Goal: Task Accomplishment & Management: Manage account settings

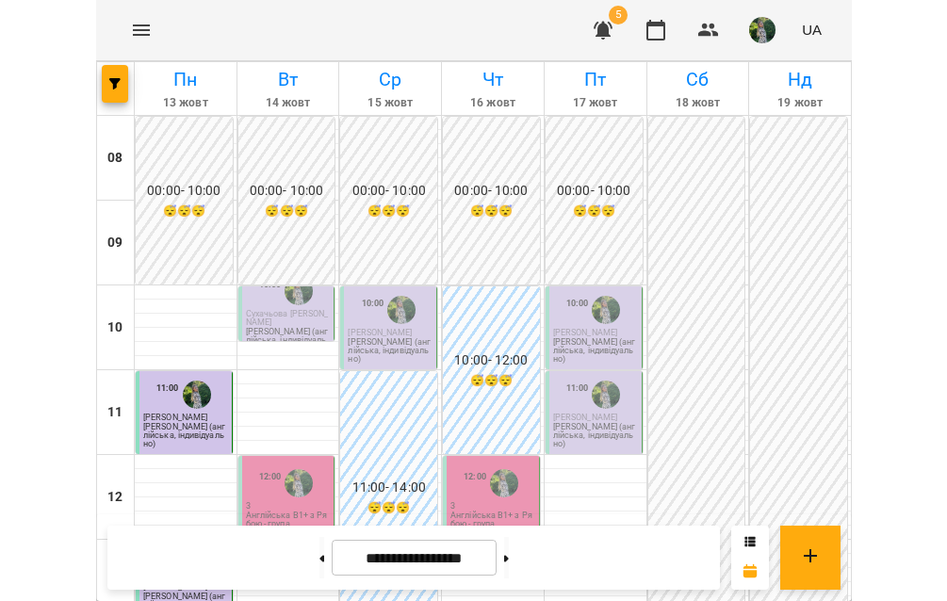
scroll to position [681, 0]
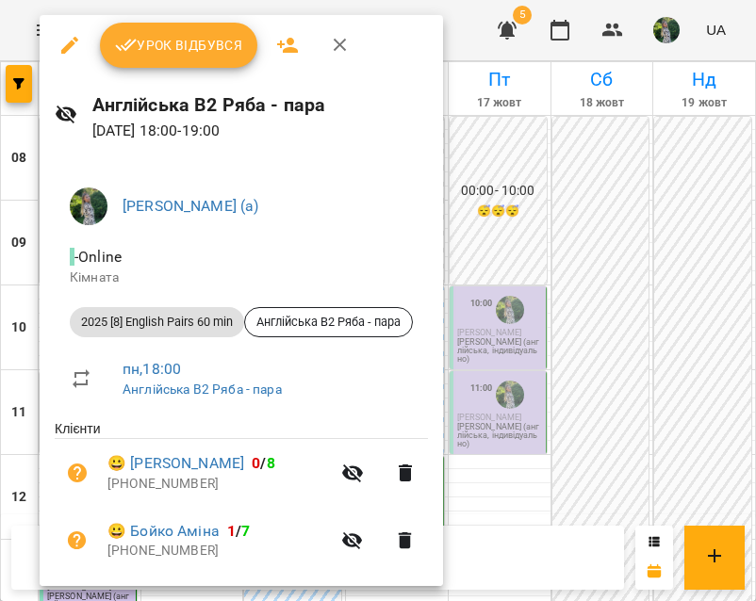
click at [338, 40] on icon "button" at bounding box center [340, 45] width 23 height 23
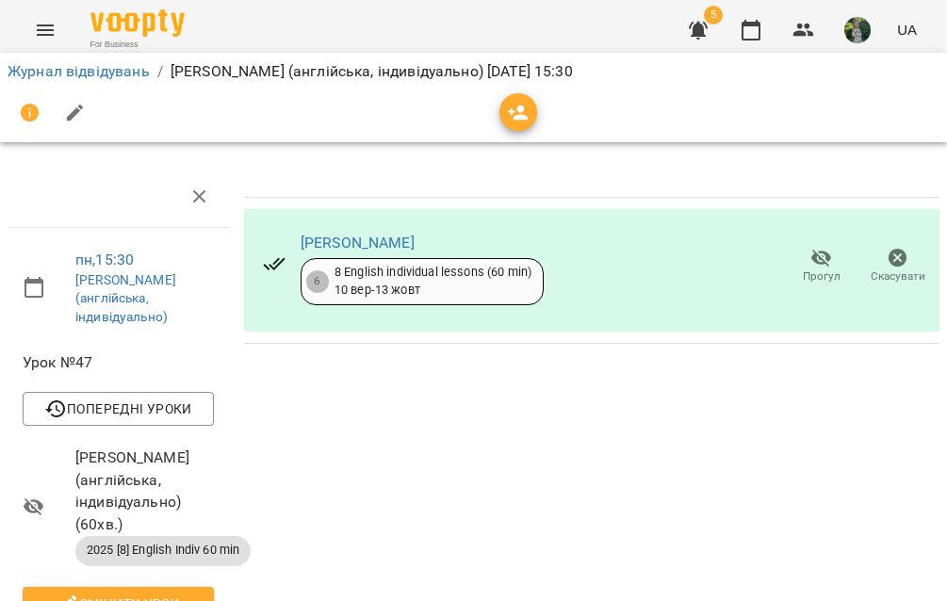
click at [58, 80] on li "Журнал відвідувань" at bounding box center [79, 71] width 142 height 23
click at [64, 63] on link "Журнал відвідувань" at bounding box center [79, 71] width 142 height 18
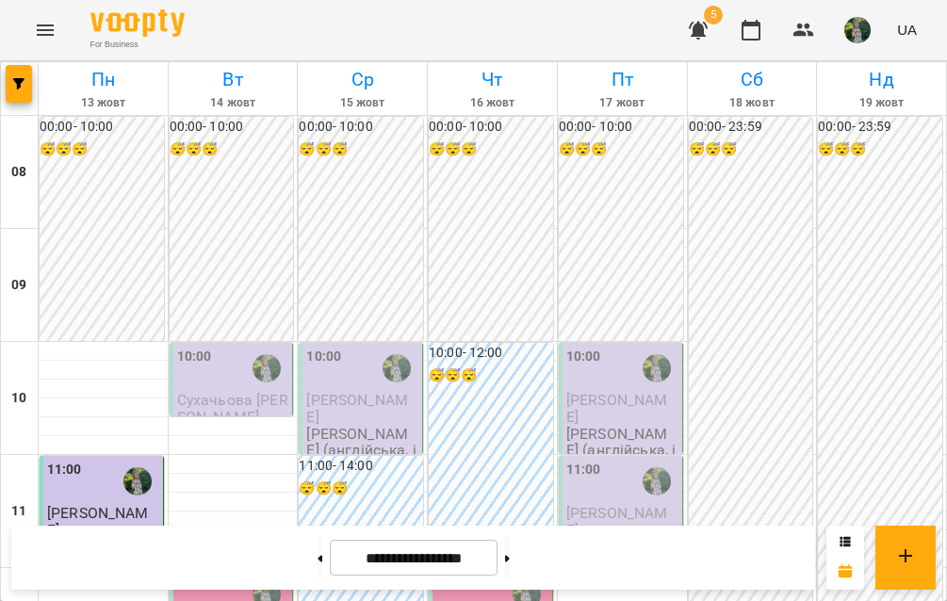
scroll to position [860, 0]
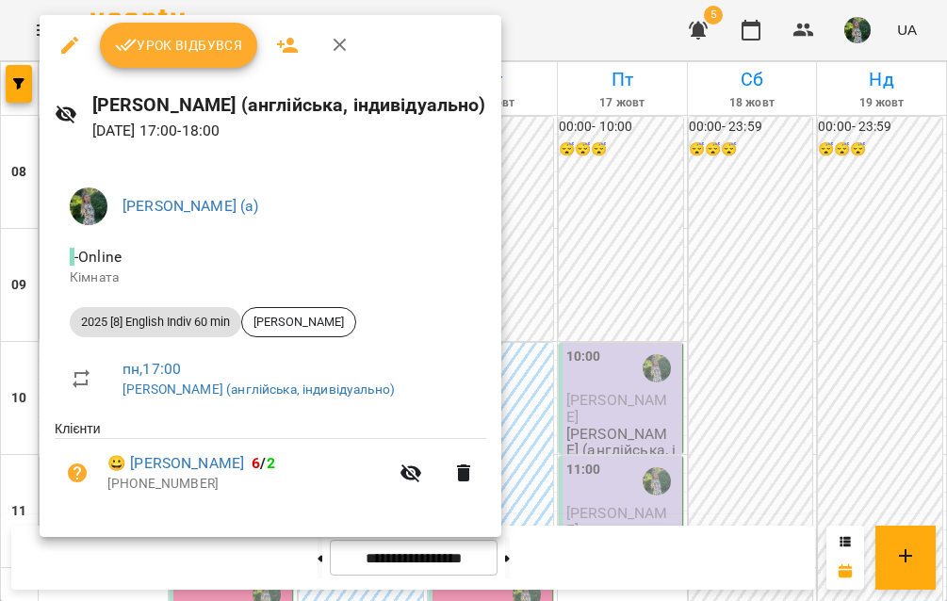
click at [199, 49] on span "Урок відбувся" at bounding box center [179, 45] width 128 height 23
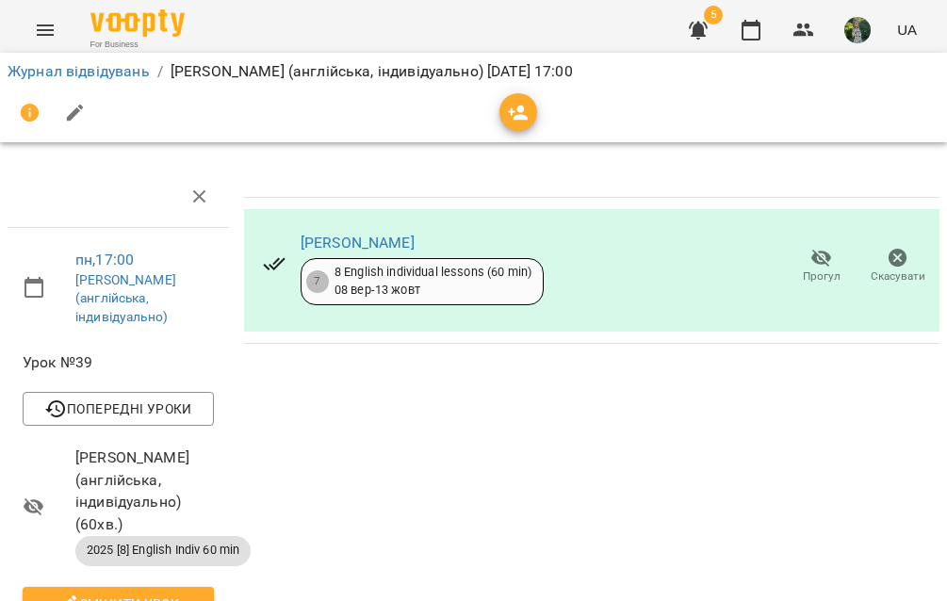
click at [104, 82] on li "Журнал відвідувань" at bounding box center [79, 71] width 142 height 23
click at [104, 72] on link "Журнал відвідувань" at bounding box center [79, 71] width 142 height 18
